Goal: Information Seeking & Learning: Learn about a topic

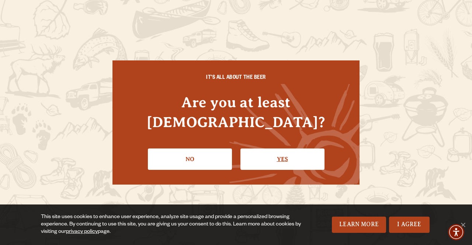
click at [284, 154] on link "Yes" at bounding box center [282, 158] width 84 height 21
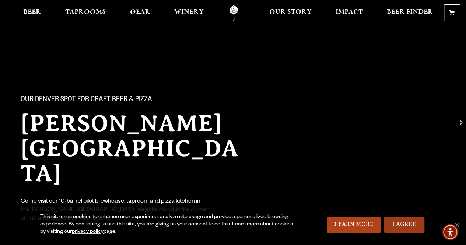
click at [409, 225] on link "I Agree" at bounding box center [404, 225] width 41 height 16
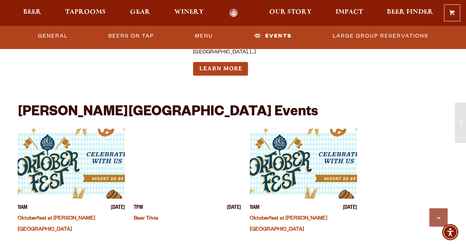
scroll to position [1621, 0]
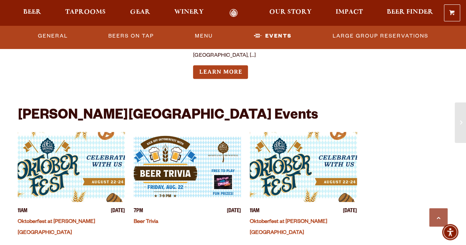
click at [61, 219] on link "Oktoberfest at [PERSON_NAME][GEOGRAPHIC_DATA]" at bounding box center [56, 227] width 77 height 17
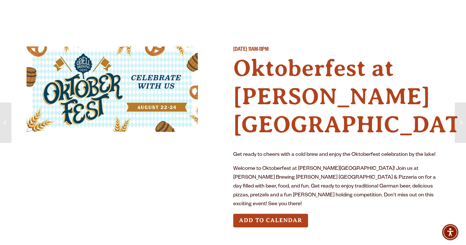
click at [396, 207] on div "Friday August 22, 2025 11AM-11PM Oktoberfest at Sloan’s Lake Get ready to cheer…" at bounding box center [336, 142] width 207 height 193
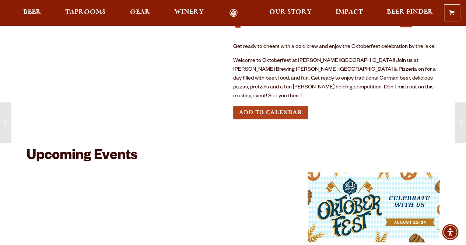
scroll to position [111, 0]
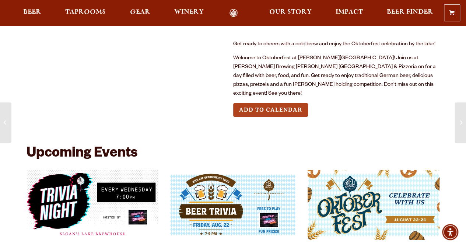
click at [405, 187] on img "View event details" at bounding box center [374, 205] width 132 height 70
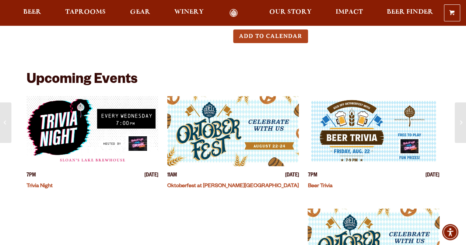
scroll to position [147, 0]
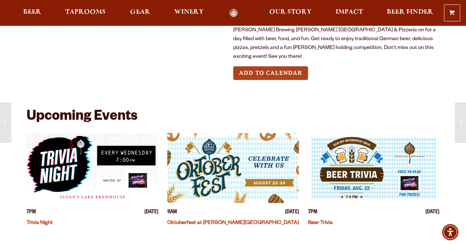
click at [238, 141] on img "View event details" at bounding box center [233, 168] width 132 height 70
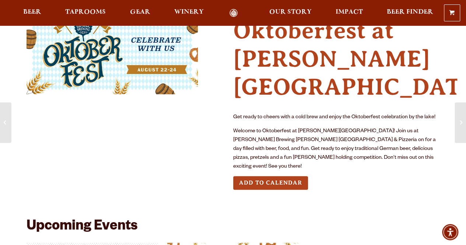
scroll to position [37, 0]
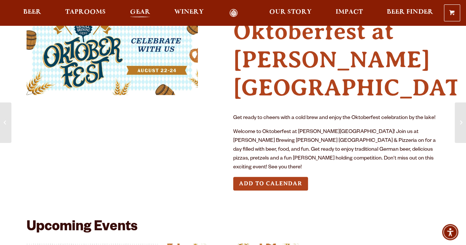
click at [150, 11] on link "Gear" at bounding box center [140, 13] width 30 height 8
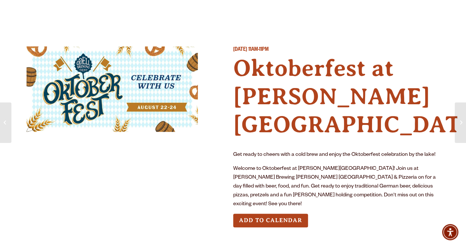
click at [131, 185] on div at bounding box center [112, 139] width 171 height 187
click at [168, 186] on div at bounding box center [112, 139] width 171 height 187
click at [175, 185] on div at bounding box center [112, 139] width 171 height 187
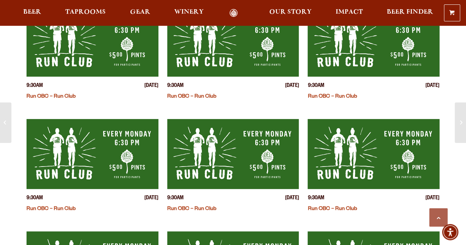
scroll to position [737, 0]
